Goal: Information Seeking & Learning: Find specific fact

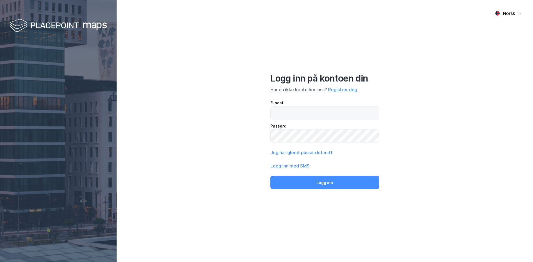
click at [300, 109] on input "email" at bounding box center [325, 113] width 108 height 13
type input "[EMAIL_ADDRESS][DOMAIN_NAME]"
click at [222, 117] on div "Norsk Logg inn på kontoen din Har du ikke konto hos oss? Registrer deg E-post […" at bounding box center [325, 131] width 416 height 262
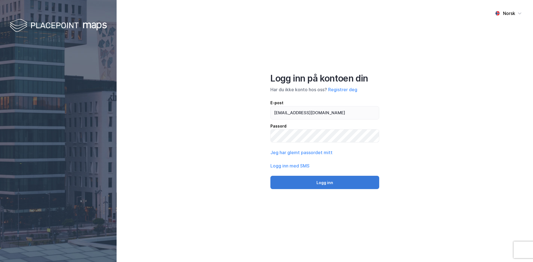
click at [297, 180] on button "Logg inn" at bounding box center [324, 182] width 109 height 13
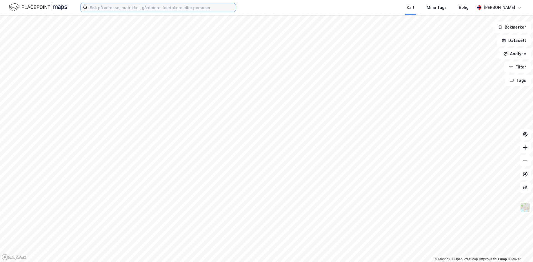
click at [180, 9] on input at bounding box center [161, 7] width 148 height 8
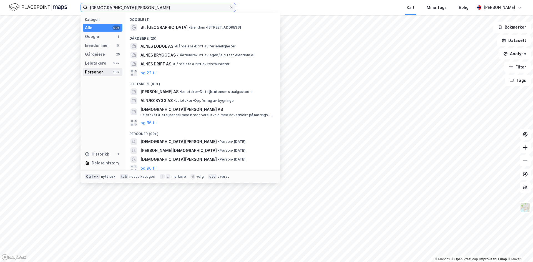
type input "[DEMOGRAPHIC_DATA][PERSON_NAME]"
click at [101, 72] on div "Personer" at bounding box center [94, 72] width 18 height 7
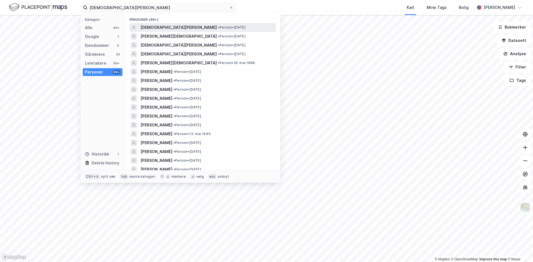
click at [172, 27] on span "[DEMOGRAPHIC_DATA][PERSON_NAME]" at bounding box center [178, 27] width 76 height 7
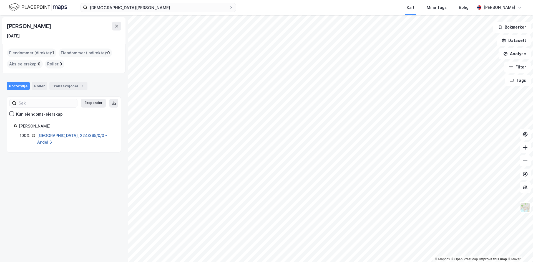
click at [81, 134] on link "[GEOGRAPHIC_DATA], 224/395/0/0 - Andel 6" at bounding box center [72, 138] width 70 height 11
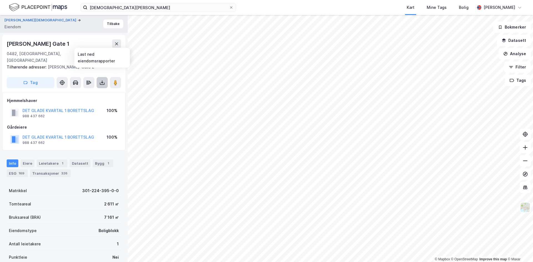
click at [103, 80] on icon at bounding box center [102, 83] width 6 height 6
click at [87, 92] on div "Last ned grunnbok" at bounding box center [75, 94] width 32 height 4
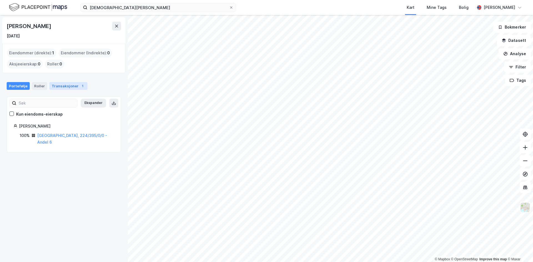
click at [59, 86] on div "Transaksjoner 1" at bounding box center [68, 86] width 38 height 8
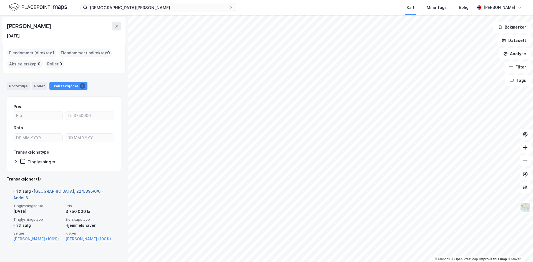
click at [75, 191] on link "[GEOGRAPHIC_DATA], 224/395/0/0 - Andel 6" at bounding box center [58, 194] width 90 height 11
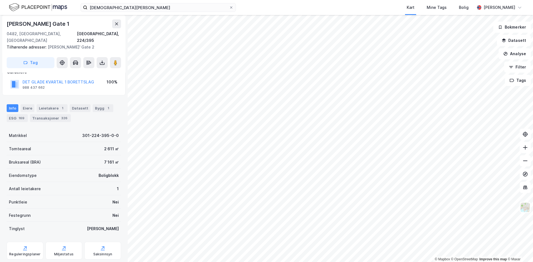
scroll to position [64, 0]
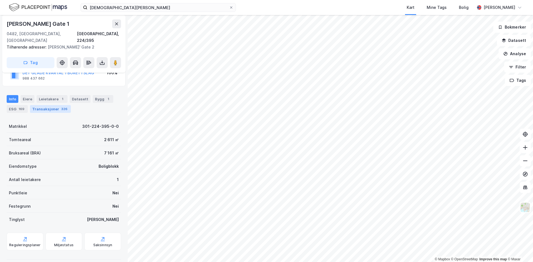
click at [48, 105] on div "Transaksjoner 326" at bounding box center [50, 109] width 41 height 8
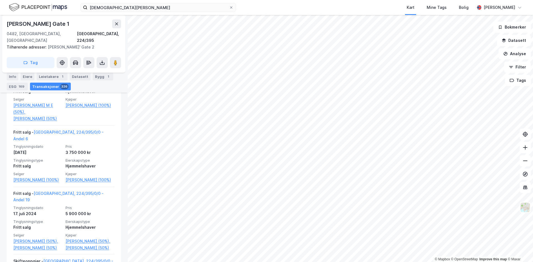
scroll to position [1323, 0]
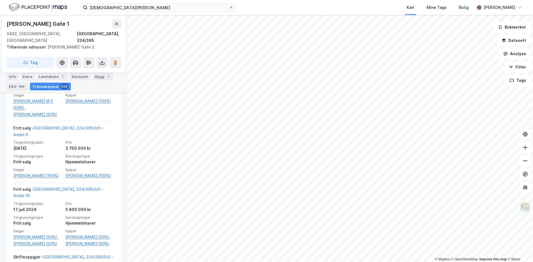
drag, startPoint x: 64, startPoint y: 25, endPoint x: 4, endPoint y: 23, distance: 60.3
click at [4, 23] on div "[PERSON_NAME][GEOGRAPHIC_DATA], 224/395 Tilhørende adresser: [PERSON_NAME]' Gat…" at bounding box center [63, 44] width 123 height 58
copy div "[PERSON_NAME] Gate 1"
